Goal: Information Seeking & Learning: Learn about a topic

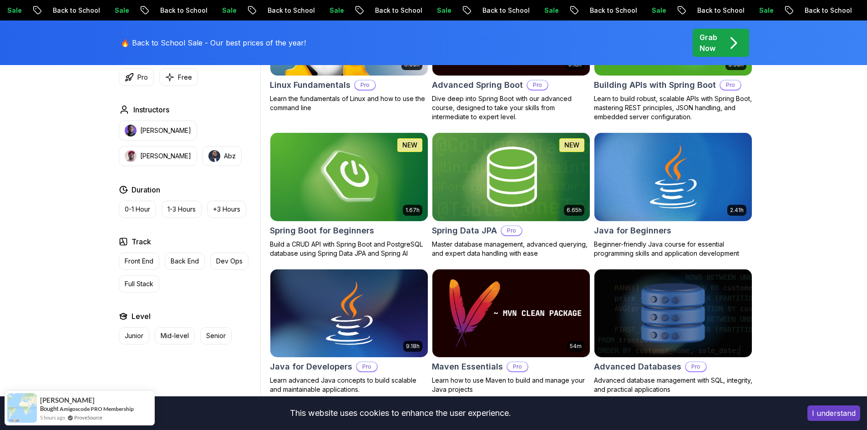
scroll to position [137, 0]
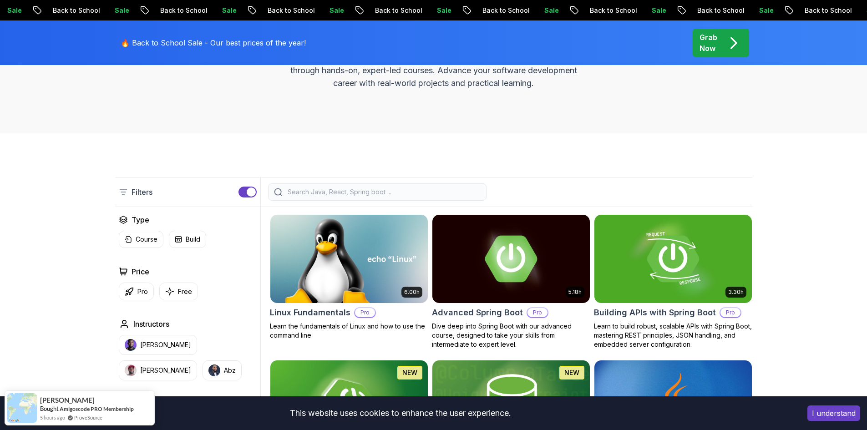
click at [322, 190] on input "search" at bounding box center [383, 191] width 195 height 9
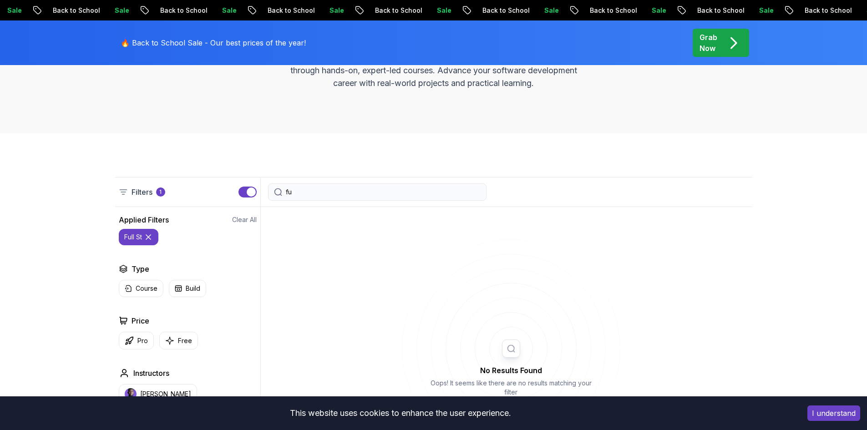
type input "f"
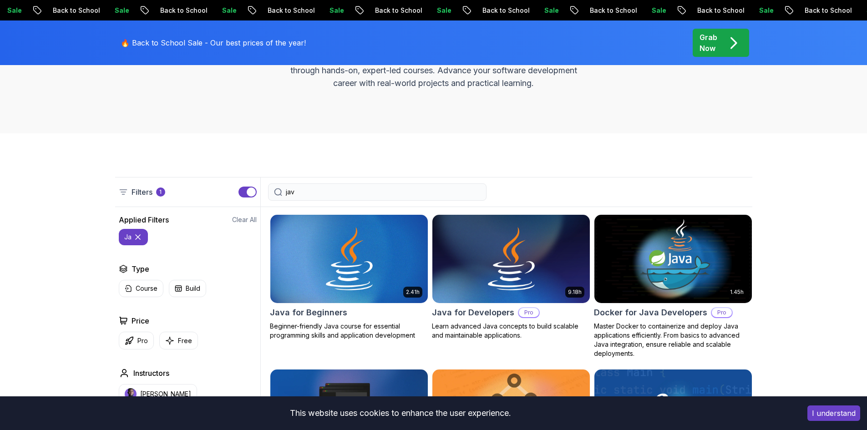
type input "java"
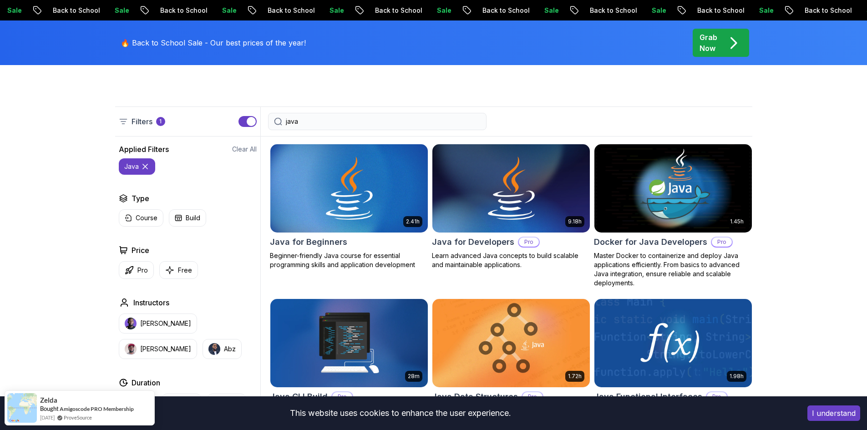
scroll to position [137, 0]
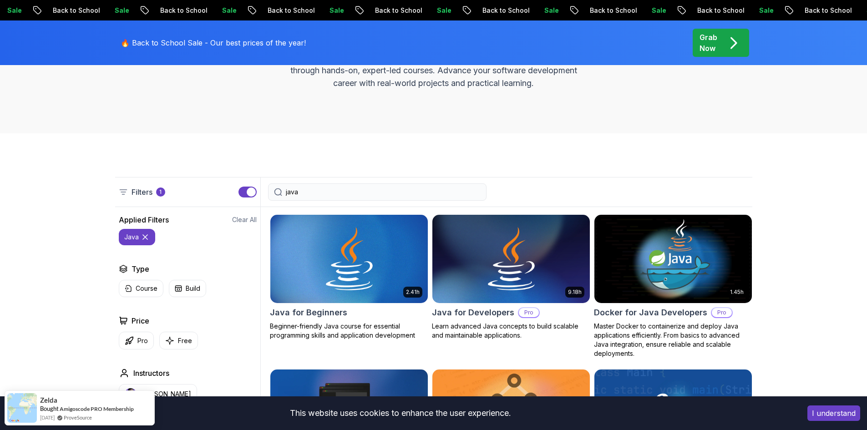
click at [313, 189] on input "java" at bounding box center [383, 191] width 195 height 9
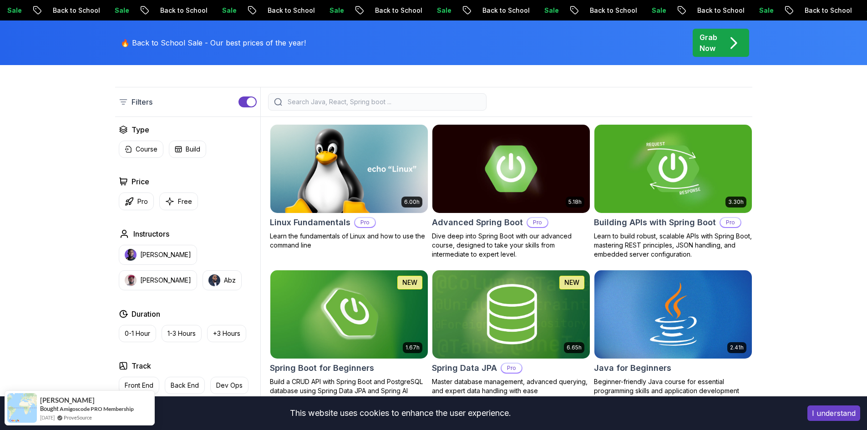
scroll to position [228, 0]
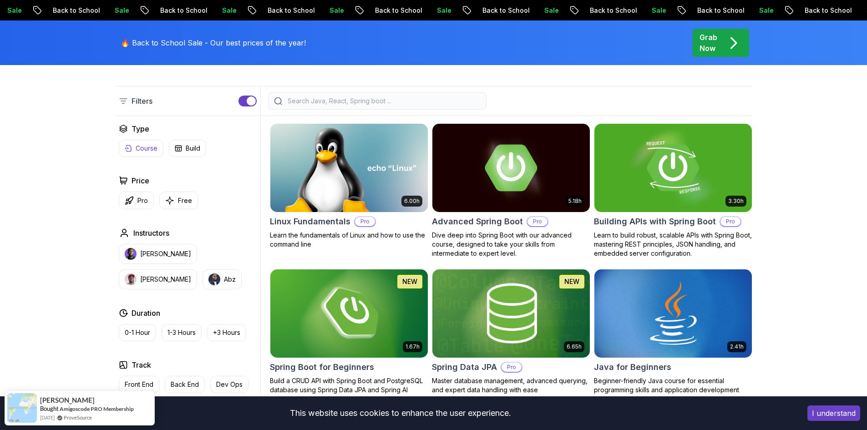
click at [131, 143] on button "Course" at bounding box center [141, 148] width 45 height 17
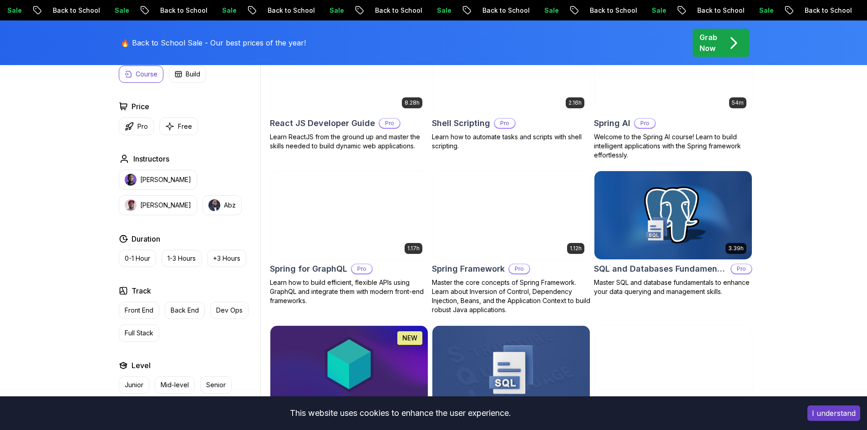
scroll to position [2184, 0]
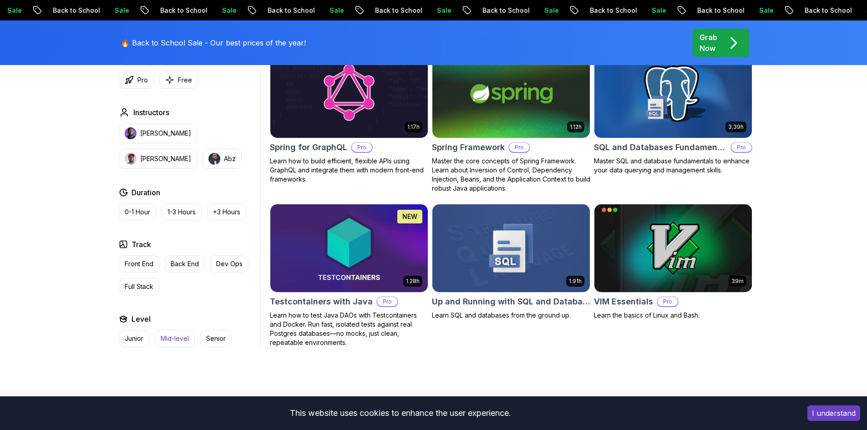
click at [168, 334] on p "Mid-level" at bounding box center [175, 338] width 28 height 9
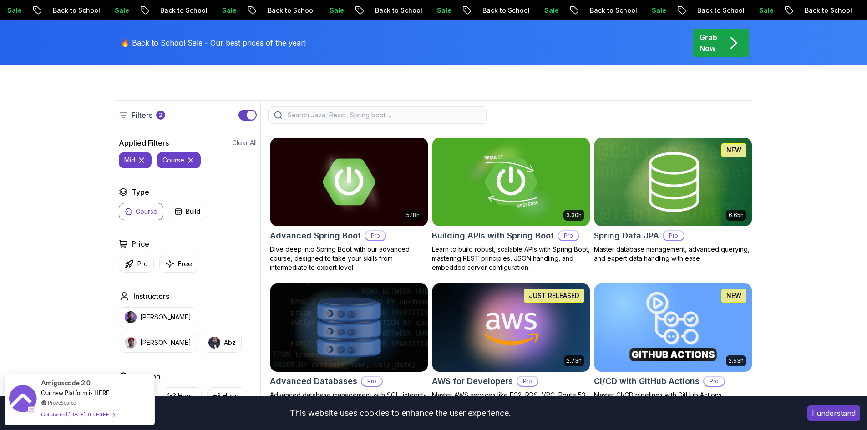
scroll to position [228, 0]
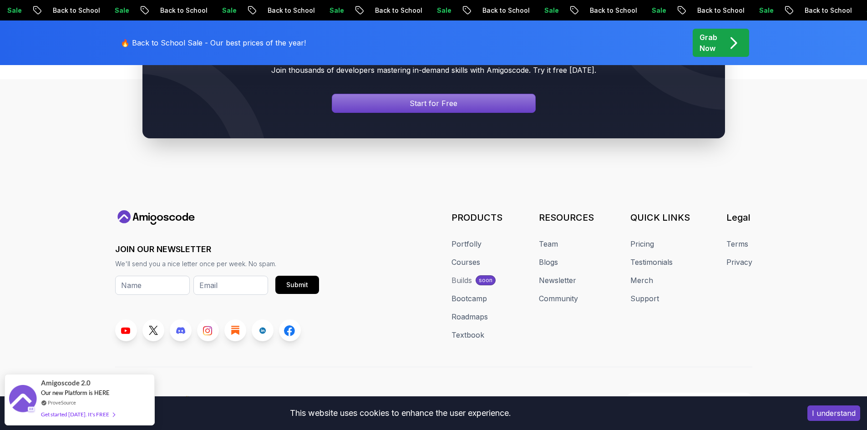
scroll to position [3403, 0]
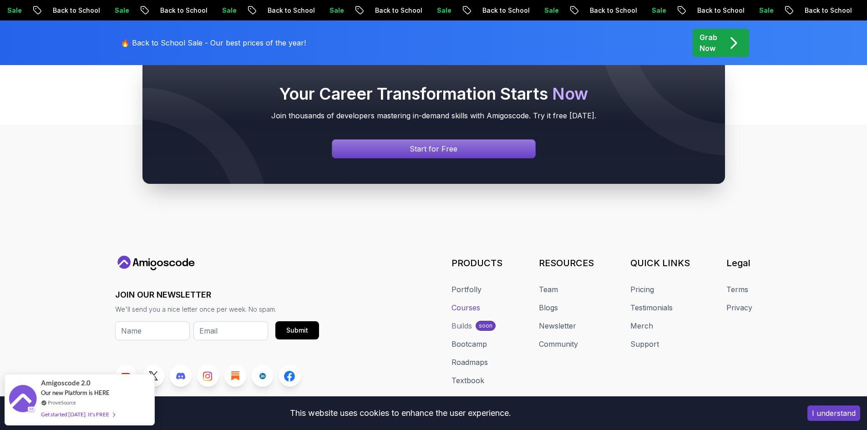
click at [469, 302] on link "Courses" at bounding box center [465, 307] width 29 height 11
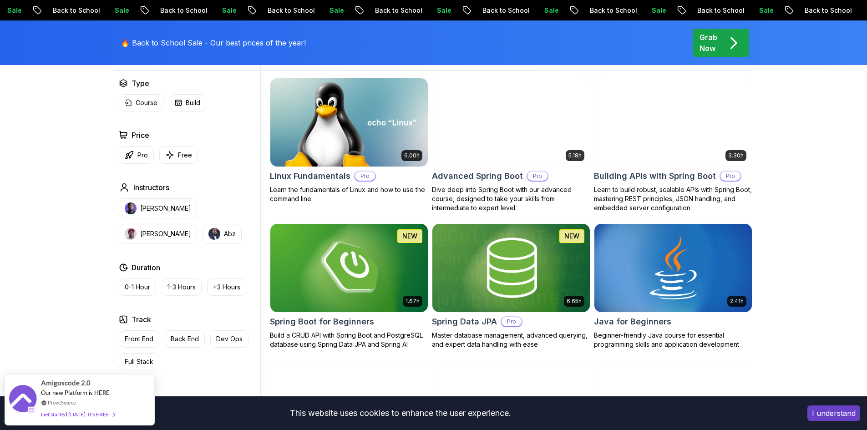
scroll to position [319, 0]
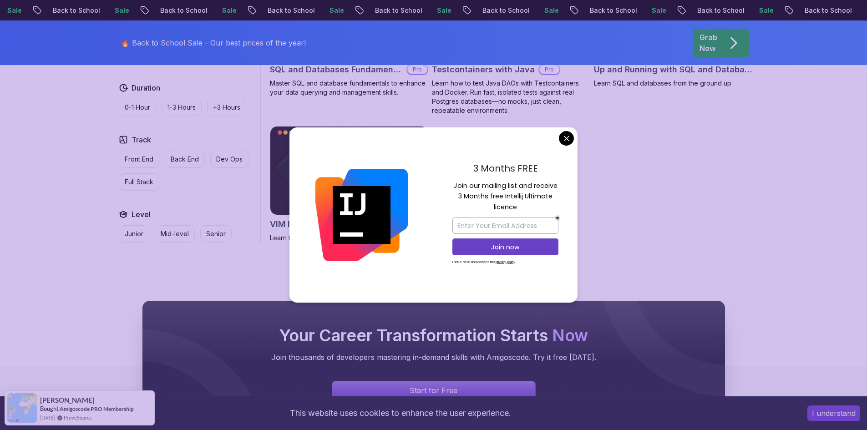
scroll to position [2489, 0]
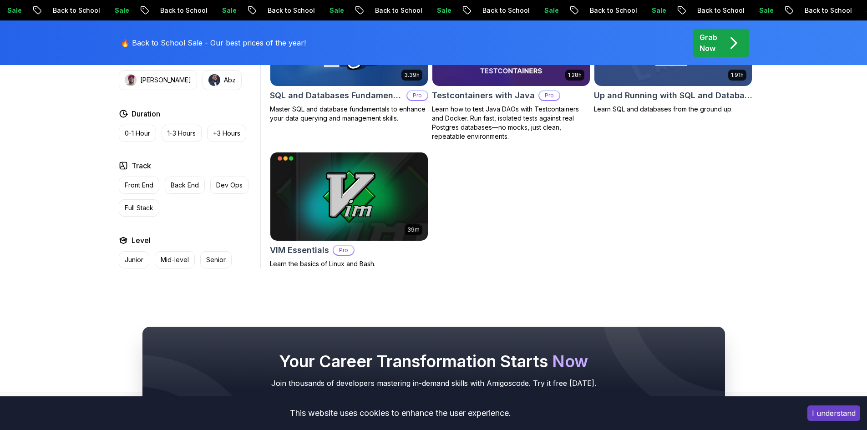
scroll to position [2534, 0]
